Goal: Find contact information: Find contact information

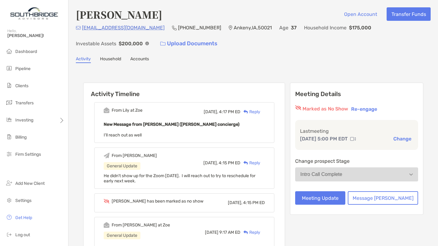
click at [20, 74] on li "Pipeline" at bounding box center [34, 69] width 68 height 12
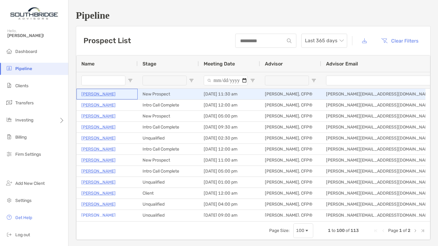
click at [103, 92] on p "Elaine Cashion" at bounding box center [98, 94] width 34 height 8
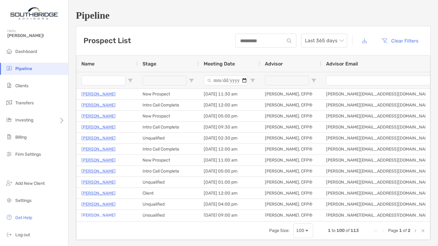
click at [104, 82] on input "Name Filter Input" at bounding box center [103, 80] width 44 height 10
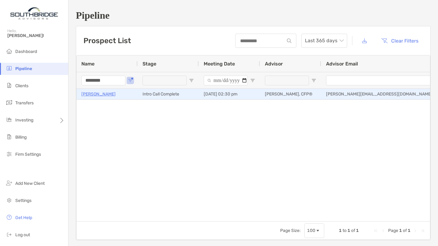
type input "********"
click at [96, 94] on p "[PERSON_NAME]" at bounding box center [98, 94] width 34 height 8
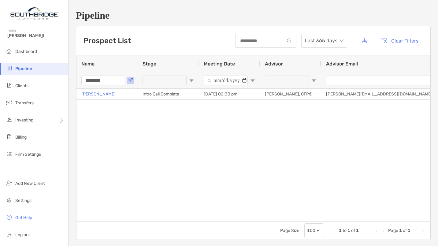
drag, startPoint x: 103, startPoint y: 76, endPoint x: 75, endPoint y: 77, distance: 28.1
click at [75, 77] on div "Pipeline Prospect List Last 365 days Clear Filters 1 to 1 of 1. Page 1 of 1 Nam…" at bounding box center [252, 125] width 369 height 250
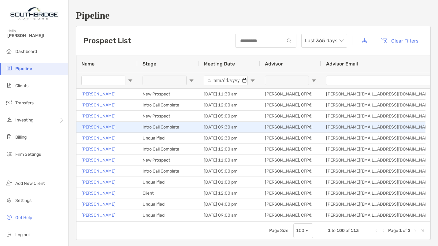
click at [95, 126] on p "[PERSON_NAME]" at bounding box center [98, 127] width 34 height 8
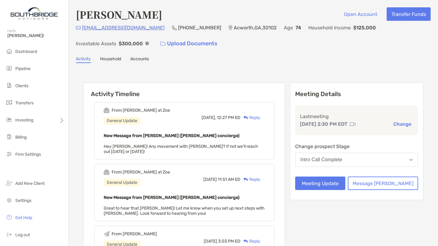
click at [260, 117] on div "Reply" at bounding box center [250, 117] width 20 height 6
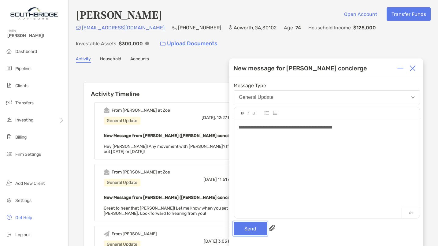
click at [254, 228] on button "Send" at bounding box center [249, 228] width 33 height 13
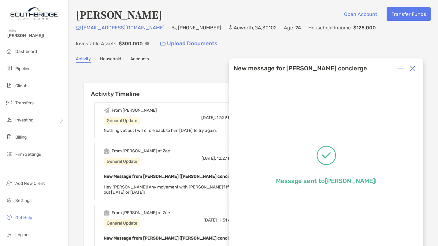
click at [412, 69] on img at bounding box center [412, 68] width 6 height 6
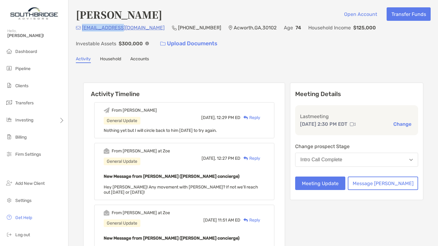
drag, startPoint x: 118, startPoint y: 29, endPoint x: 83, endPoint y: 28, distance: 35.5
click at [83, 28] on div "keysan@att.net (770) 617-3852 Acworth , GA , 30102 Age 74 Household Income $125…" at bounding box center [253, 37] width 354 height 26
copy p "keysan@att.net"
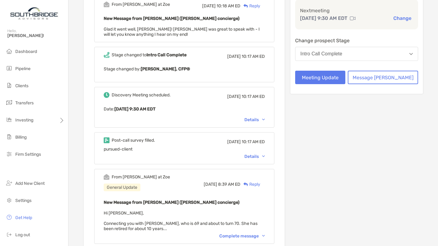
scroll to position [131, 0]
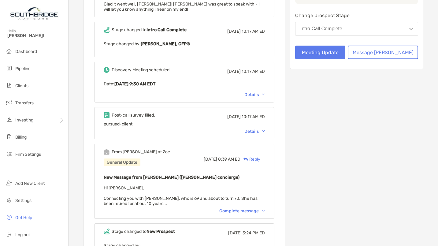
click at [262, 131] on div "Details" at bounding box center [254, 131] width 20 height 5
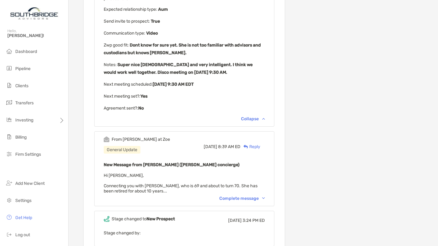
scroll to position [263, 0]
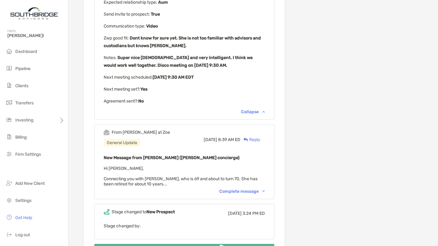
click at [255, 191] on div "Complete message" at bounding box center [242, 191] width 46 height 5
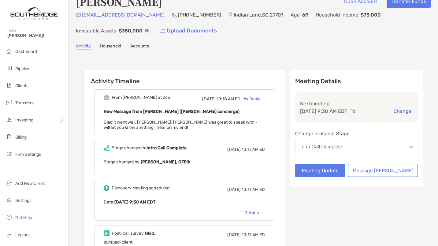
scroll to position [0, 0]
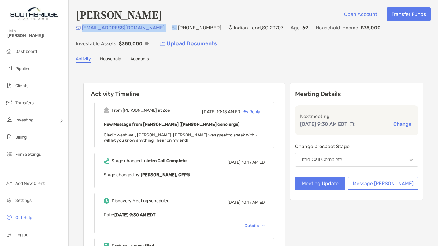
drag, startPoint x: 147, startPoint y: 29, endPoint x: 83, endPoint y: 29, distance: 64.5
click at [83, 29] on div "mhouston5143@gmail.com (614) 378-0111 Indian Land , SC , 29707 Age 69 Household…" at bounding box center [253, 37] width 354 height 26
copy p "mhouston5143@gmail.com"
